Goal: Obtain resource: Download file/media

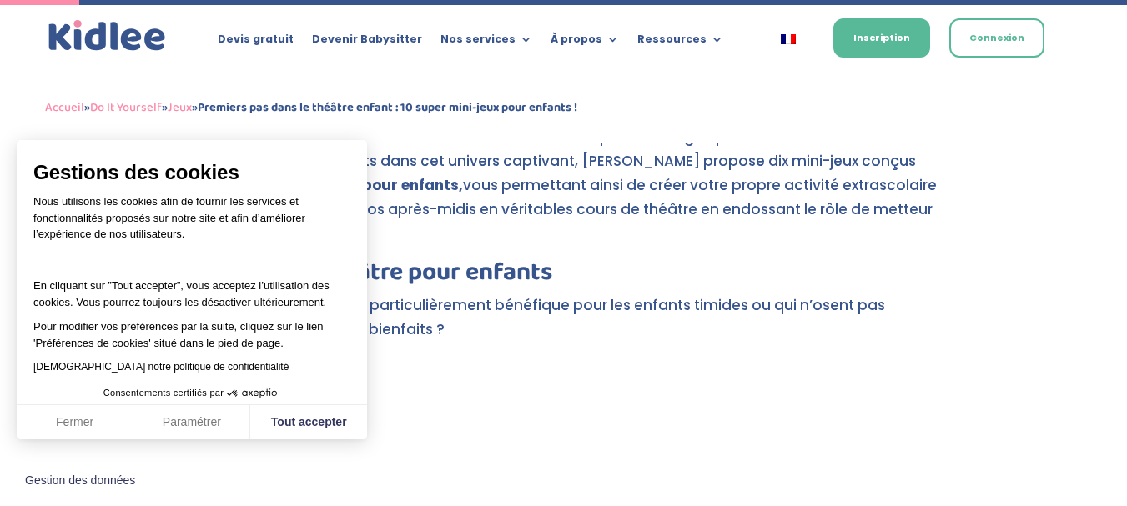
scroll to position [504, 0]
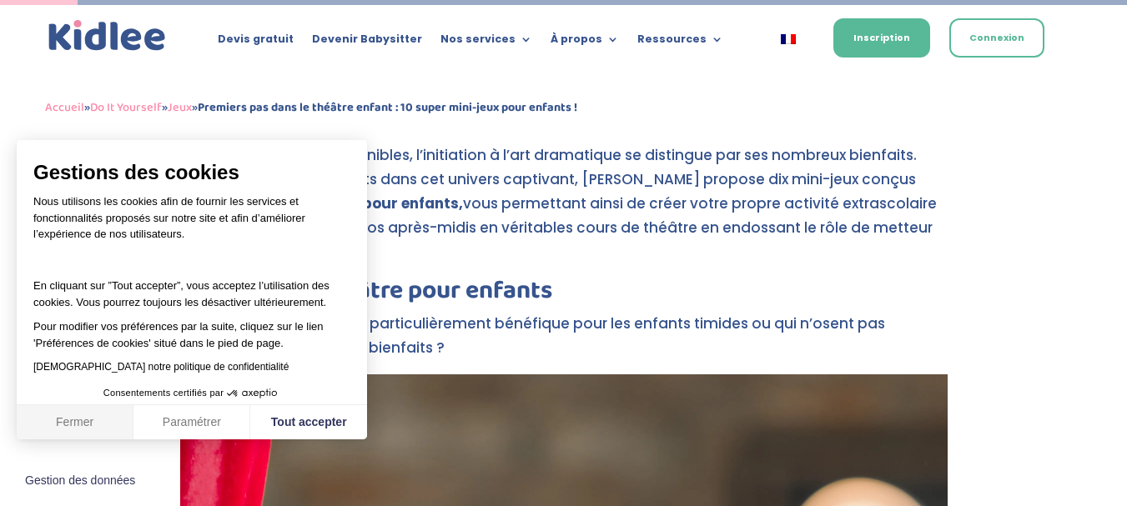
click at [75, 421] on button "Fermer" at bounding box center [75, 422] width 117 height 35
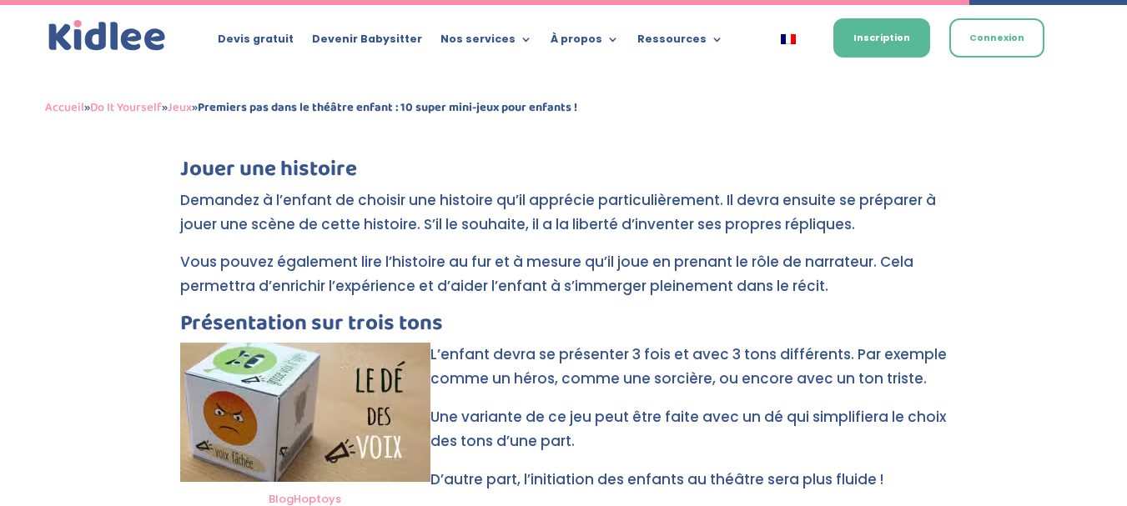
scroll to position [6390, 0]
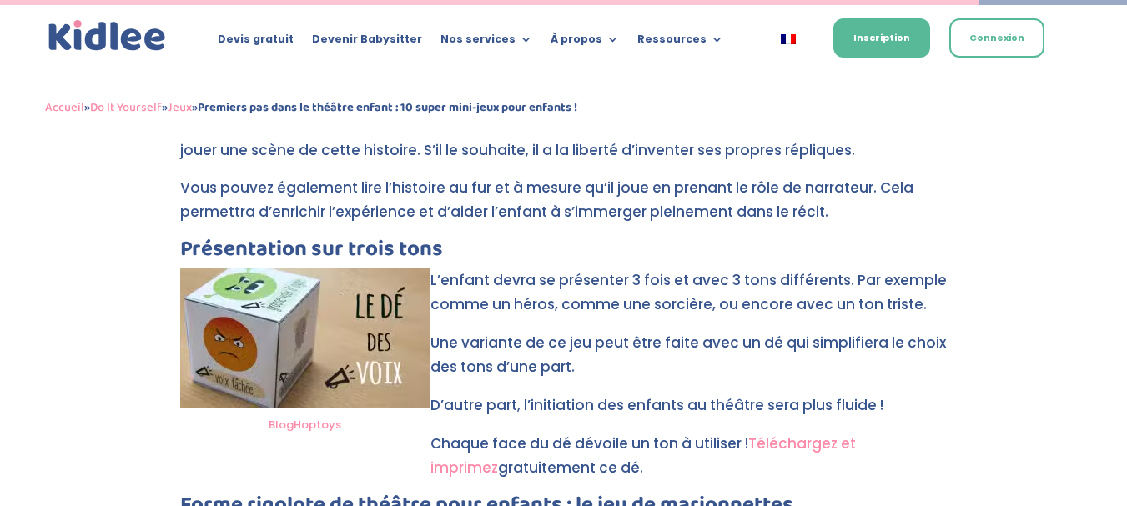
click at [822, 434] on link "Téléchargez et imprimez" at bounding box center [643, 456] width 425 height 44
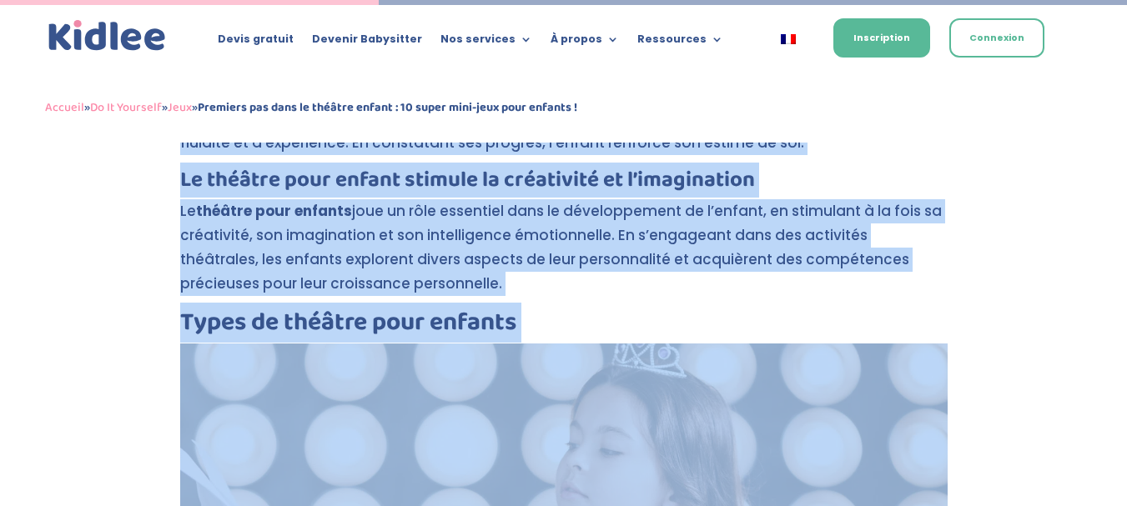
scroll to position [2480, 0]
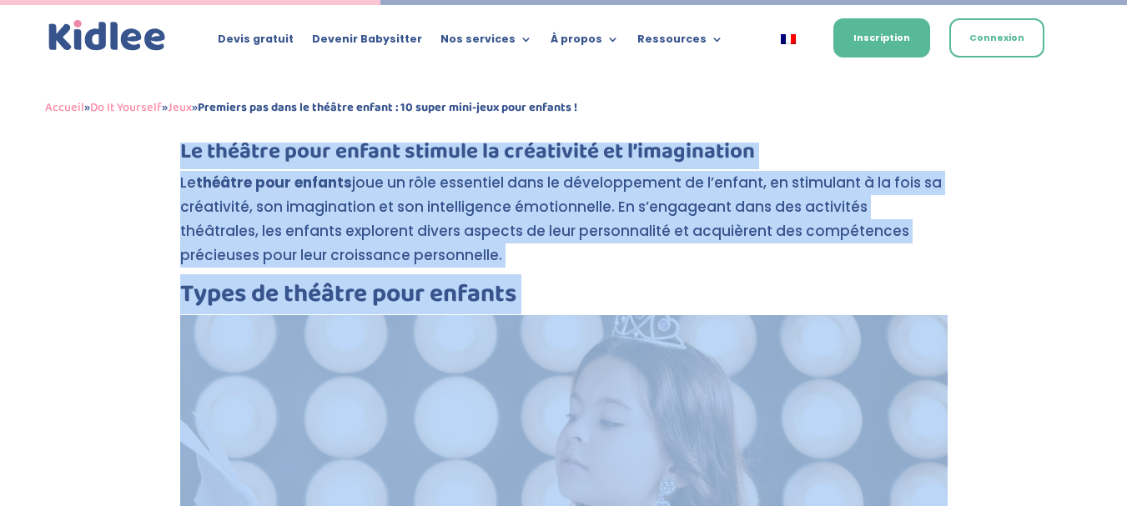
drag, startPoint x: 160, startPoint y: 233, endPoint x: 864, endPoint y: 210, distance: 704.5
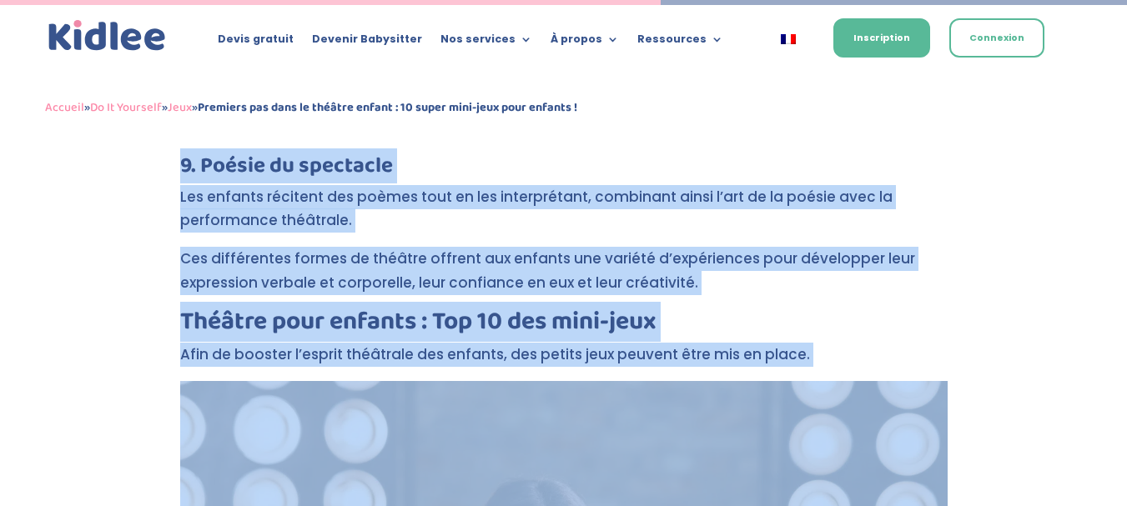
scroll to position [4318, 0]
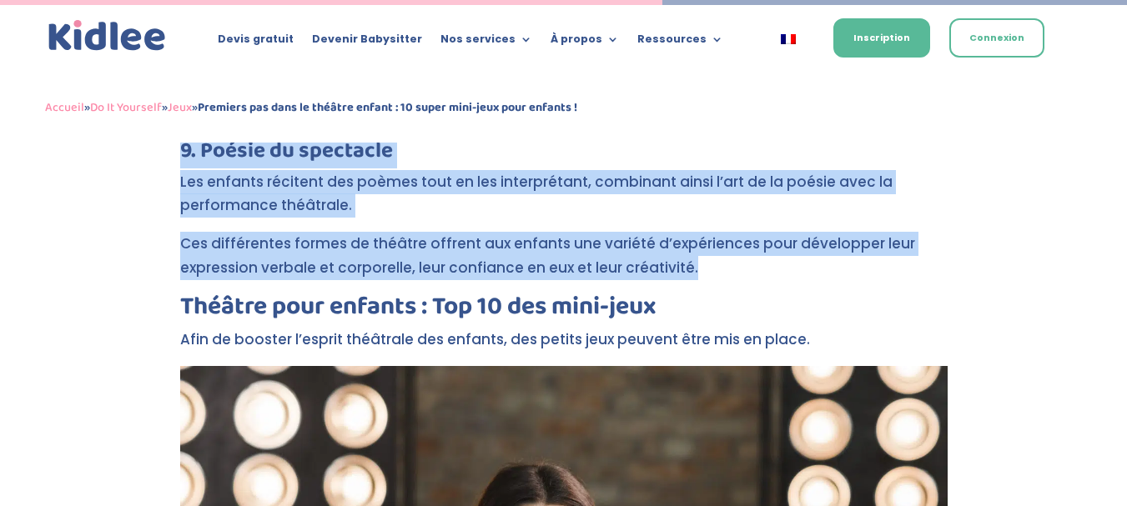
drag, startPoint x: 170, startPoint y: 172, endPoint x: 924, endPoint y: 238, distance: 757.1
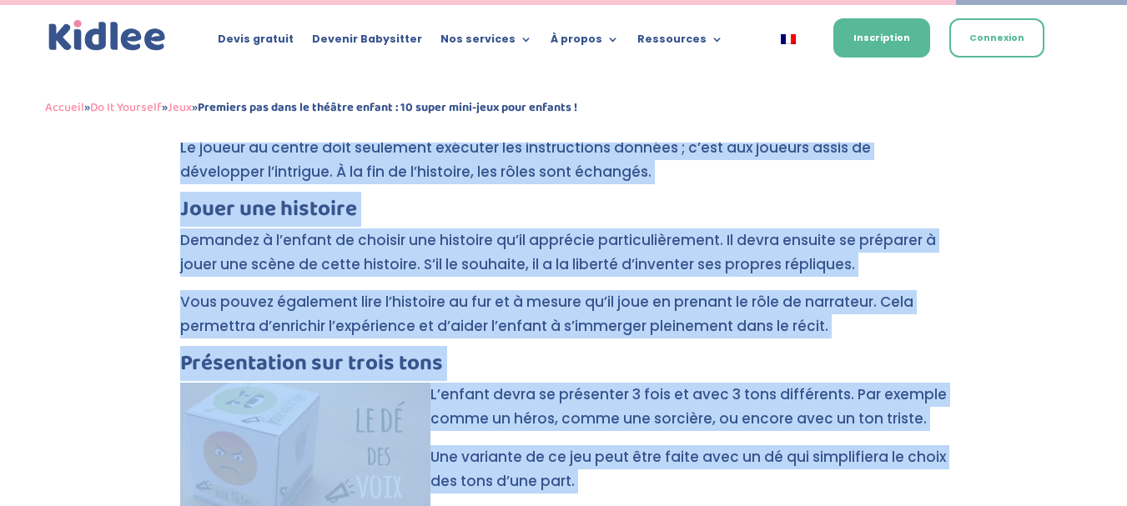
scroll to position [6304, 0]
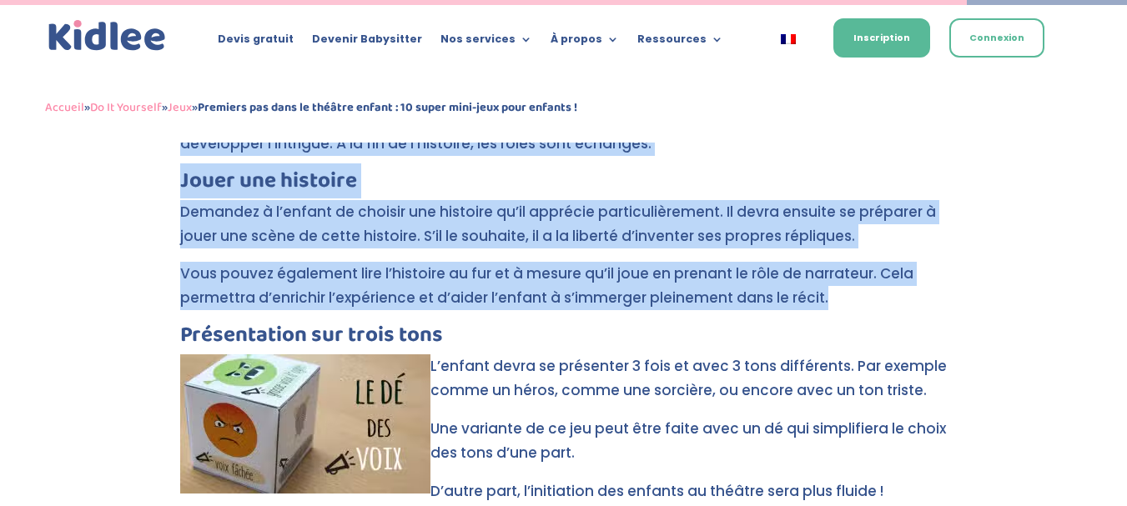
drag, startPoint x: 165, startPoint y: 149, endPoint x: 940, endPoint y: 218, distance: 778.1
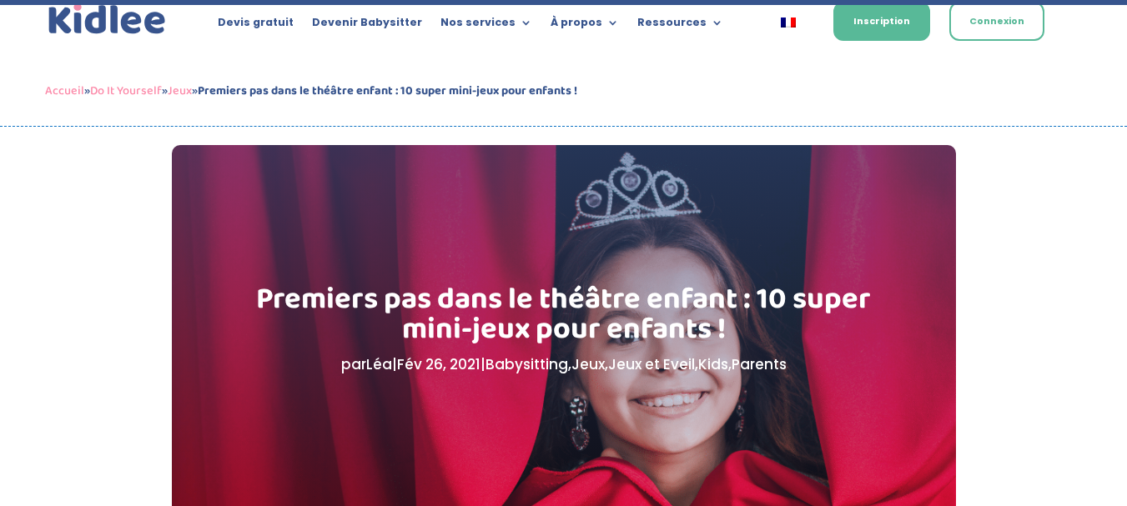
scroll to position [0, 0]
